Goal: Information Seeking & Learning: Find specific fact

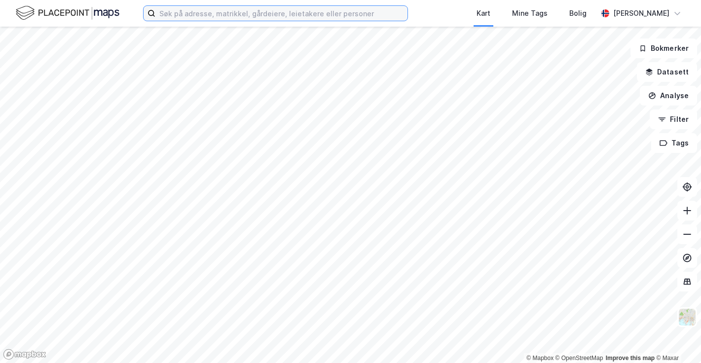
click at [275, 14] on input at bounding box center [281, 13] width 252 height 15
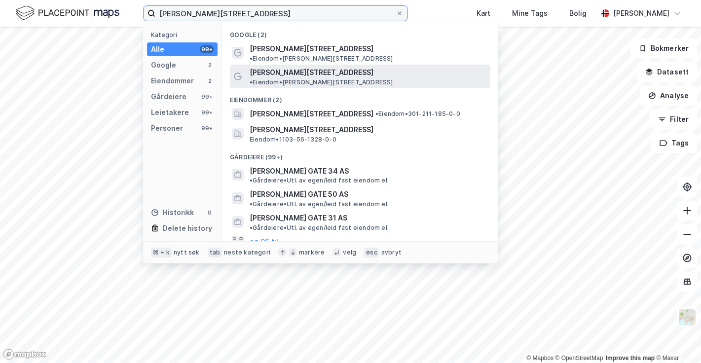
type input "[PERSON_NAME][STREET_ADDRESS]"
click at [301, 67] on span "[PERSON_NAME][STREET_ADDRESS]" at bounding box center [312, 73] width 124 height 12
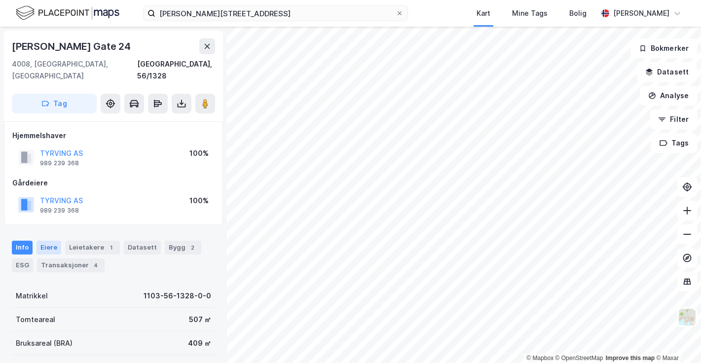
click at [49, 241] on div "Eiere" at bounding box center [49, 248] width 25 height 14
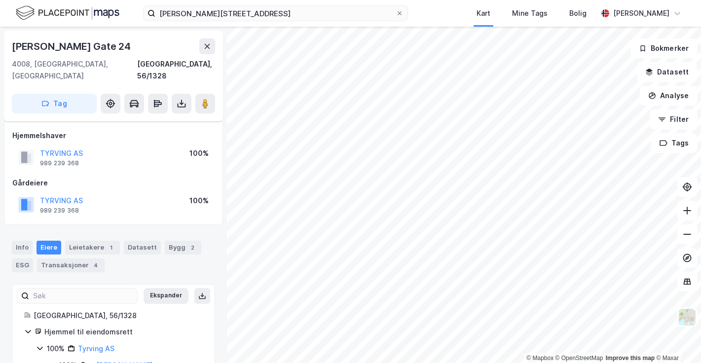
scroll to position [21, 0]
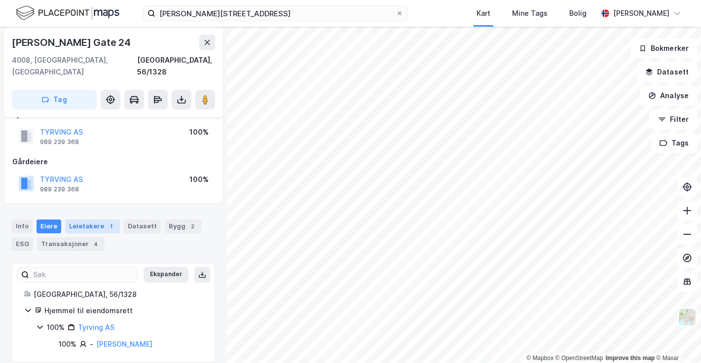
click at [88, 220] on div "Leietakere 1" at bounding box center [92, 227] width 55 height 14
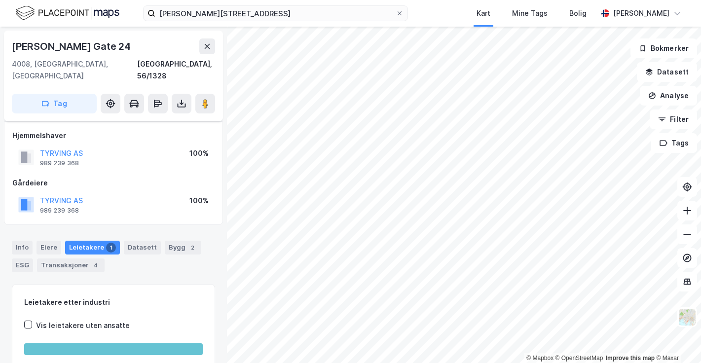
scroll to position [109, 0]
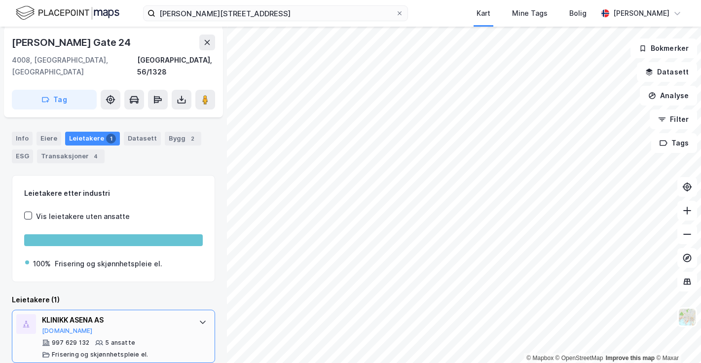
click at [80, 314] on div "KLINIKK ASENA AS" at bounding box center [115, 320] width 147 height 12
click at [57, 327] on button "[DOMAIN_NAME]" at bounding box center [67, 331] width 51 height 8
